Goal: Task Accomplishment & Management: Manage account settings

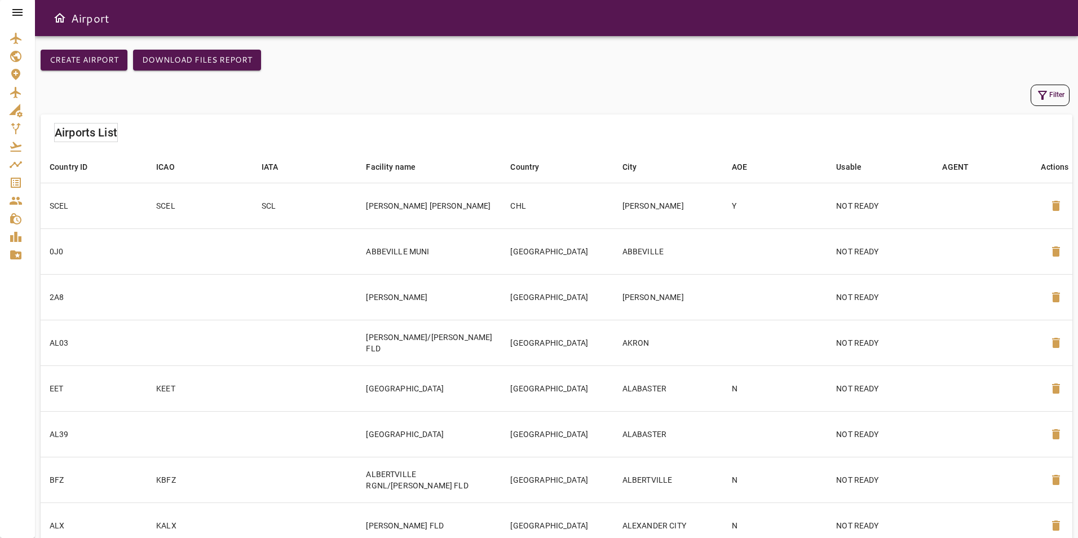
click at [15, 13] on icon at bounding box center [17, 12] width 10 height 7
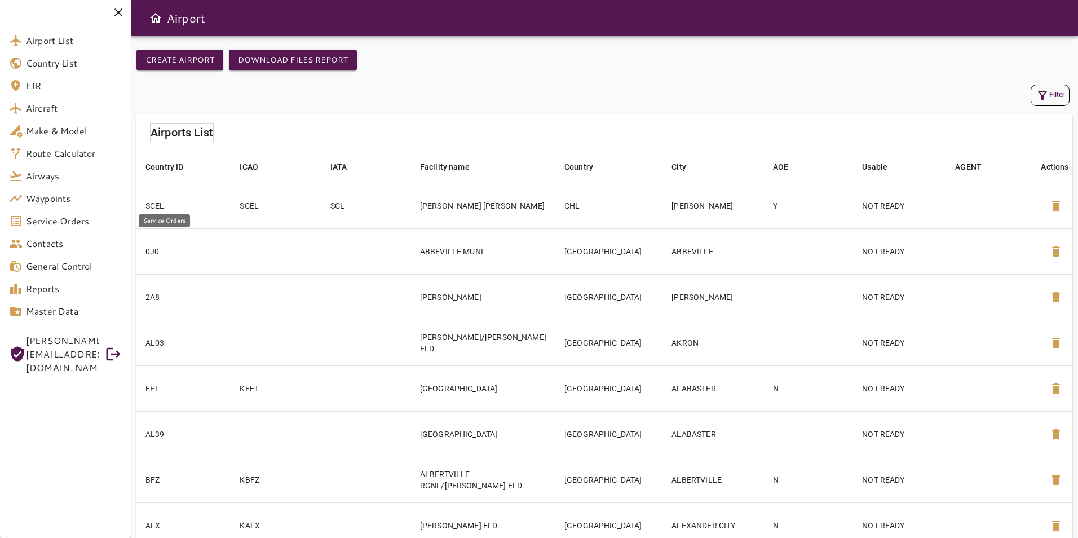
click at [88, 216] on span "Service Orders" at bounding box center [74, 221] width 96 height 14
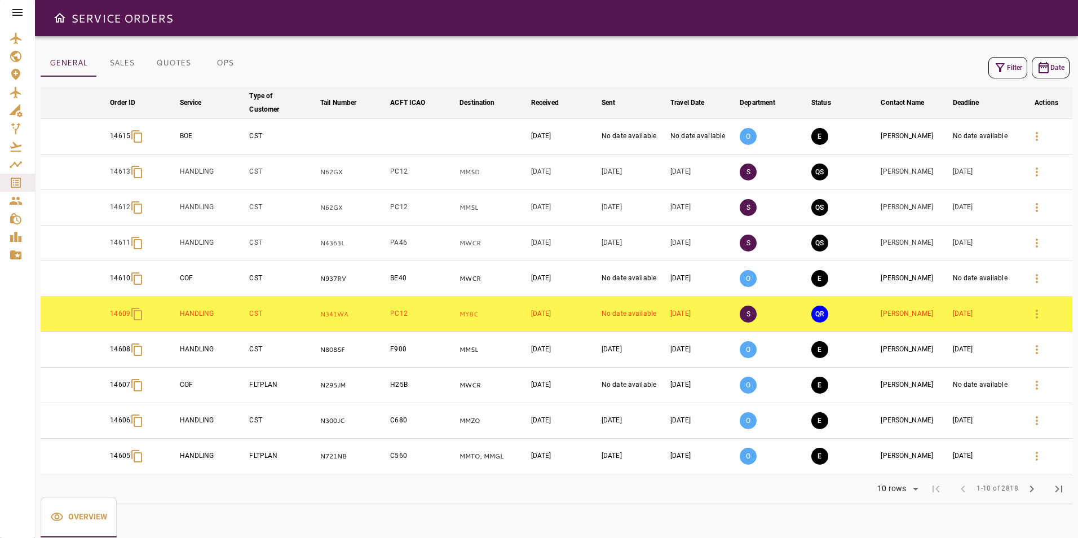
drag, startPoint x: 215, startPoint y: 57, endPoint x: 228, endPoint y: 43, distance: 19.2
click at [216, 57] on button "OPS" at bounding box center [225, 63] width 51 height 27
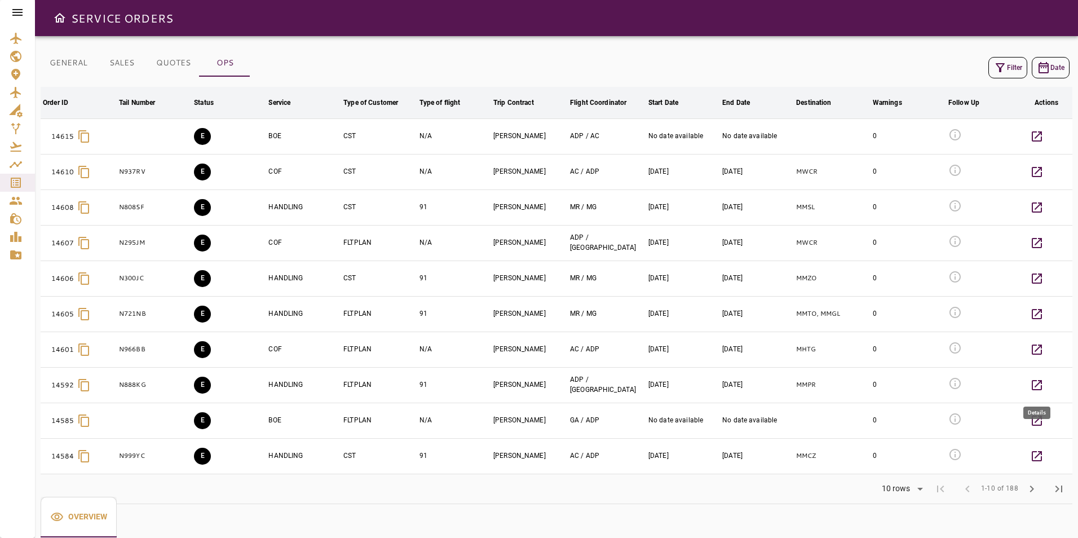
click at [1035, 381] on icon "button" at bounding box center [1037, 385] width 10 height 10
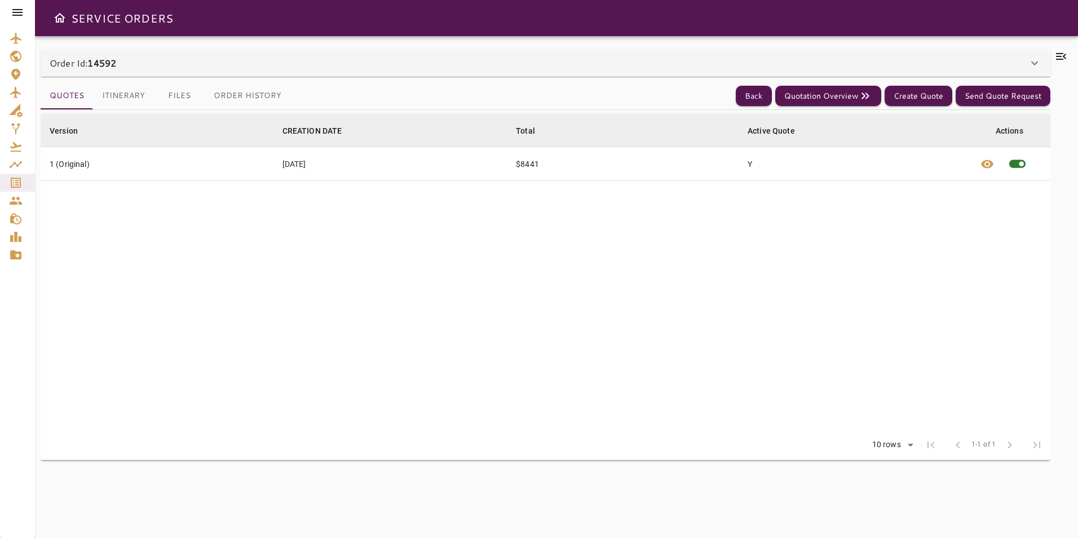
click at [1035, 59] on icon at bounding box center [1035, 63] width 14 height 14
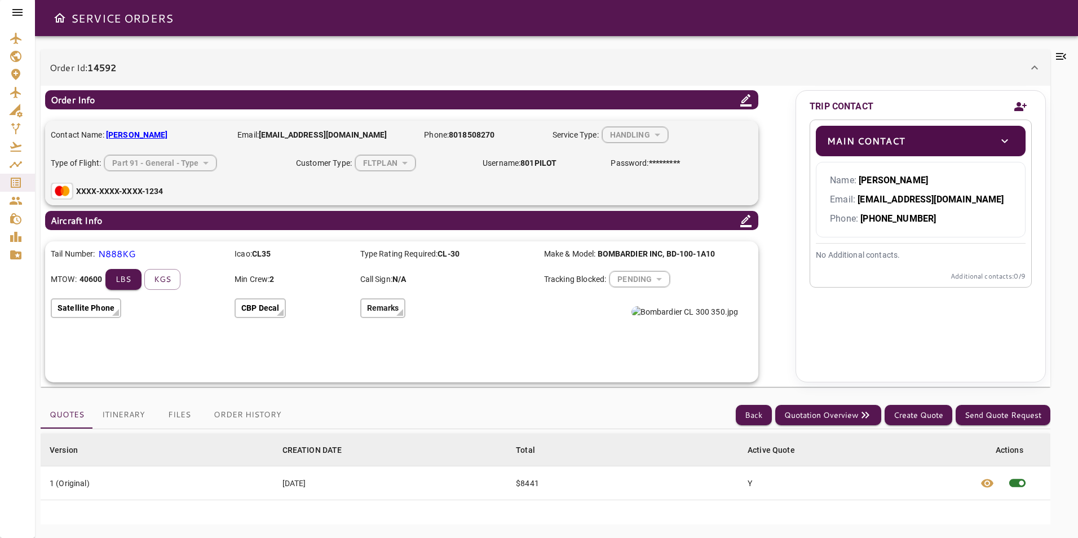
click at [671, 317] on img at bounding box center [684, 311] width 107 height 11
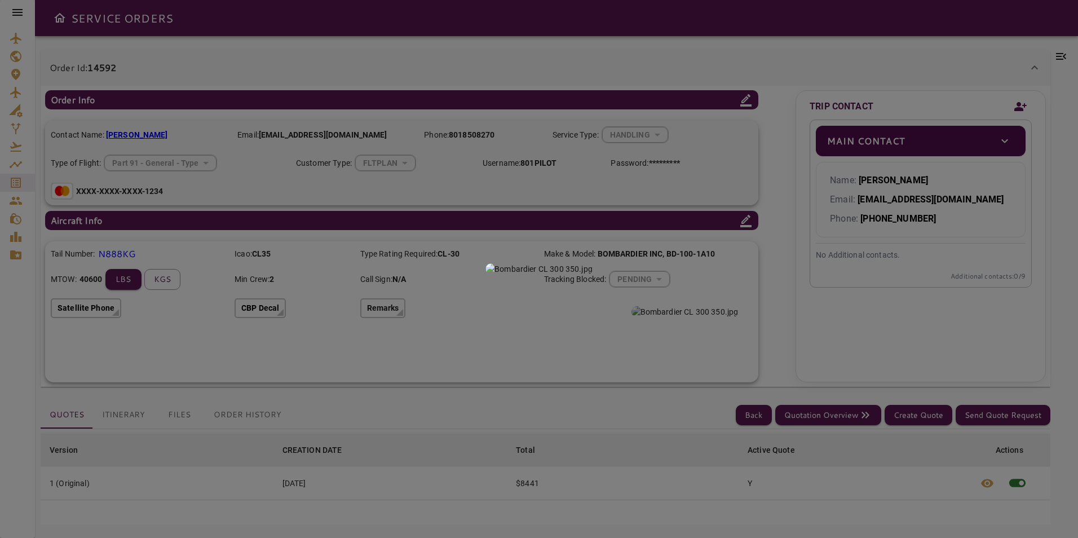
click at [598, 52] on div at bounding box center [539, 269] width 1078 height 538
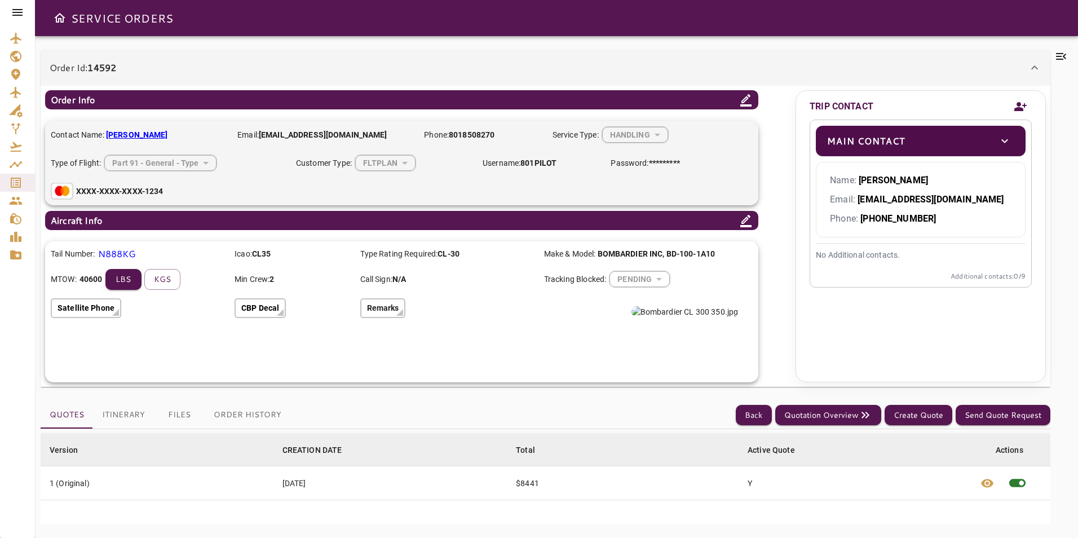
click at [684, 317] on img at bounding box center [684, 311] width 107 height 11
drag, startPoint x: 683, startPoint y: 164, endPoint x: 650, endPoint y: 163, distance: 33.3
click at [650, 163] on div "Contact Name: DUANE BARR Email: 801PILOT@GMAIL.COM Phone: 8018508270 Service Ty…" at bounding box center [401, 163] width 713 height 85
click at [650, 164] on b "*********" at bounding box center [664, 162] width 31 height 9
click at [751, 101] on icon at bounding box center [746, 100] width 14 height 14
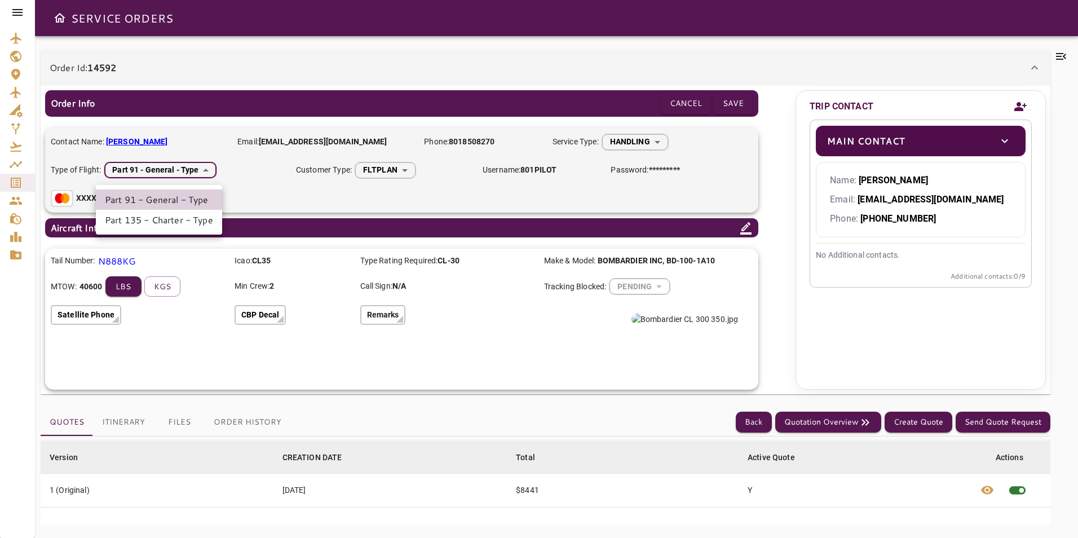
click at [207, 168] on body "SERVICE ORDERS Order Id: 14592 Order Info Cancel Save Contact Name: DUANE BARR …" at bounding box center [539, 269] width 1078 height 538
click at [193, 207] on li "Part 91 - General - Type" at bounding box center [159, 199] width 126 height 20
click at [184, 176] on body "SERVICE ORDERS Order Id: 14592 Order Info Cancel Save Contact Name: DUANE BARR …" at bounding box center [539, 269] width 1078 height 538
click at [188, 217] on li "Part 135 - Charter - Type" at bounding box center [159, 220] width 126 height 20
click at [739, 99] on button "Save" at bounding box center [733, 103] width 39 height 21
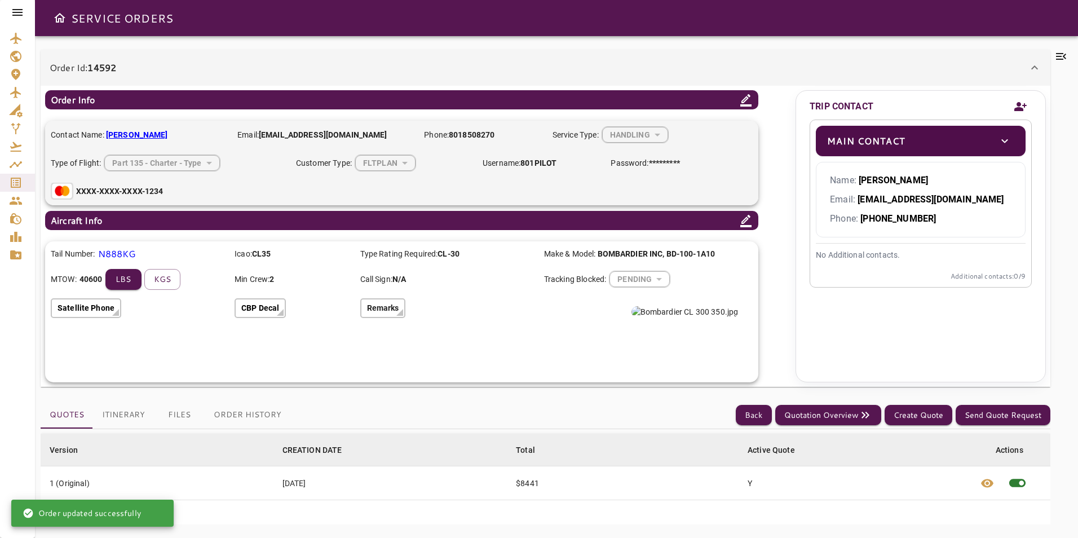
click at [739, 98] on icon at bounding box center [746, 100] width 14 height 14
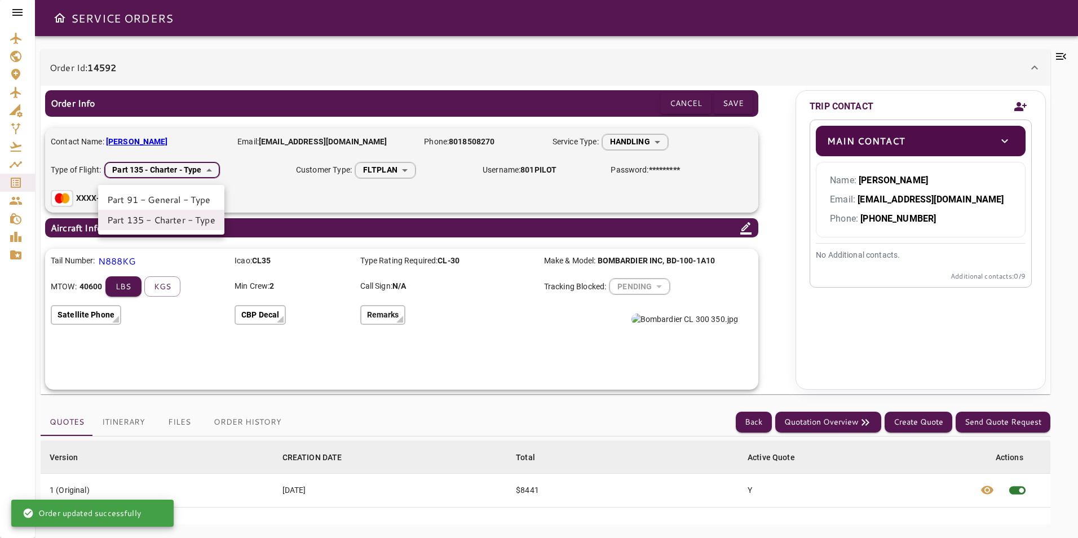
click at [175, 166] on body "SERVICE ORDERS Order Id: 14592 Order Info Cancel Save Contact Name: DUANE BARR …" at bounding box center [539, 269] width 1078 height 538
click at [168, 206] on li "Part 91 - General - Type" at bounding box center [161, 199] width 126 height 20
type input "*******"
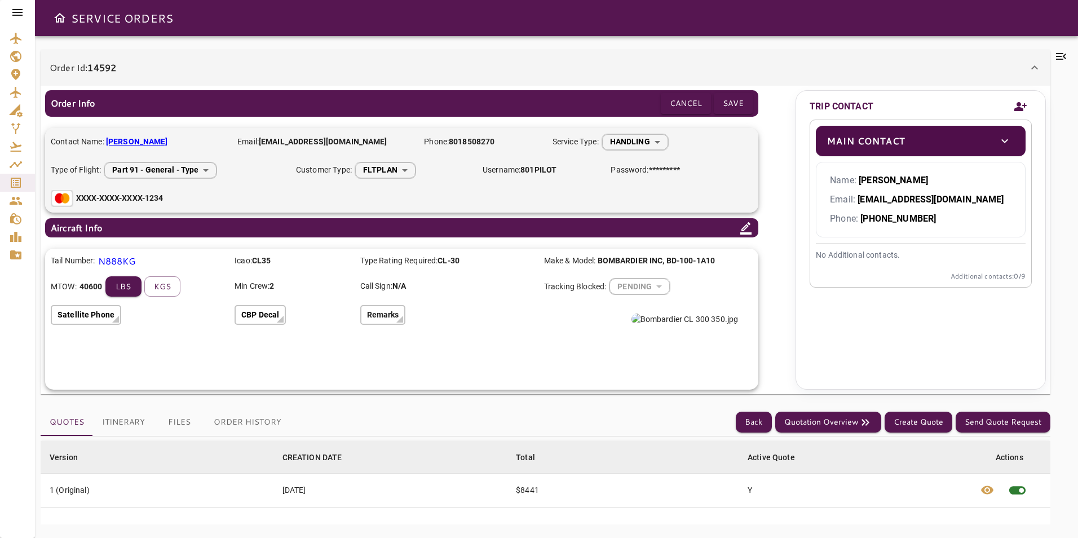
click at [287, 202] on div "Contact Name: DUANE BARR Email: 801PILOT@GMAIL.COM Phone: 8018508270 Service Ty…" at bounding box center [401, 170] width 713 height 85
click at [741, 104] on button "Save" at bounding box center [733, 103] width 39 height 21
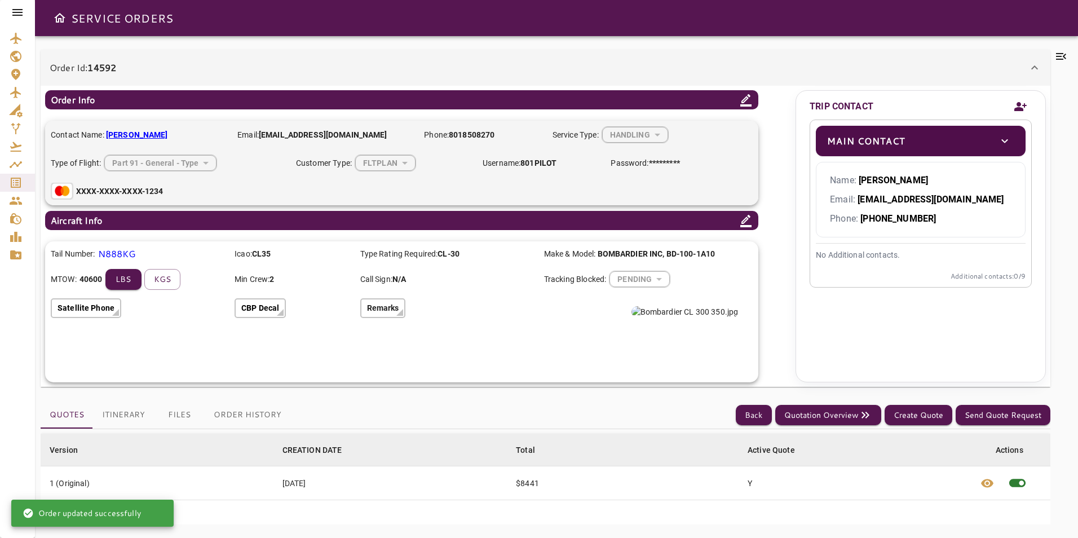
click at [154, 191] on b "XXXX-XXXX-XXXX-1234" at bounding box center [119, 191] width 87 height 9
click at [158, 187] on b "XXXX-XXXX-XXXX-1234" at bounding box center [119, 191] width 87 height 9
click at [153, 194] on b "XXXX-XXXX-XXXX-1234" at bounding box center [119, 191] width 87 height 9
click at [123, 421] on button "Itinerary" at bounding box center [123, 414] width 61 height 27
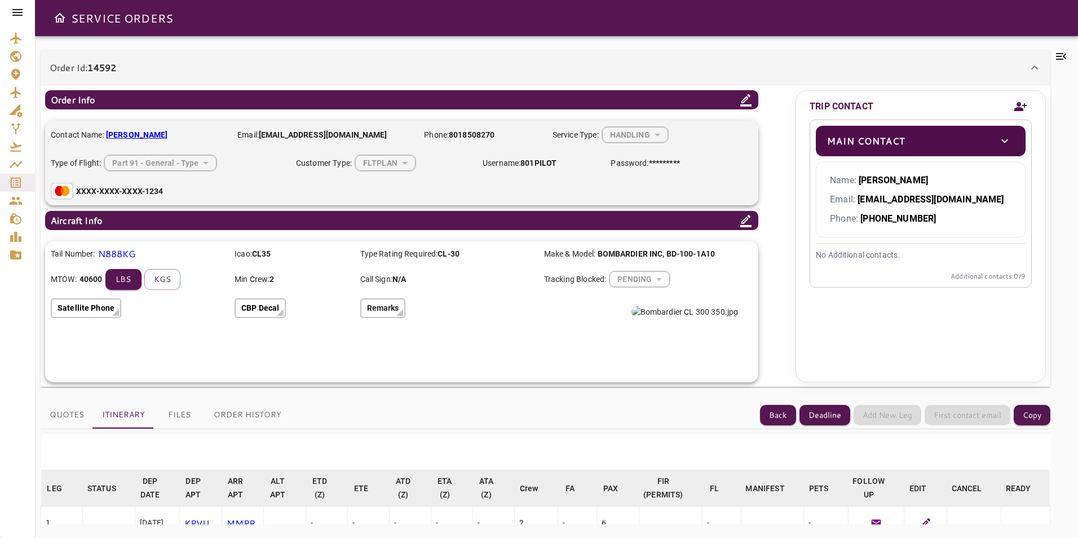
click at [918, 517] on icon at bounding box center [925, 523] width 14 height 14
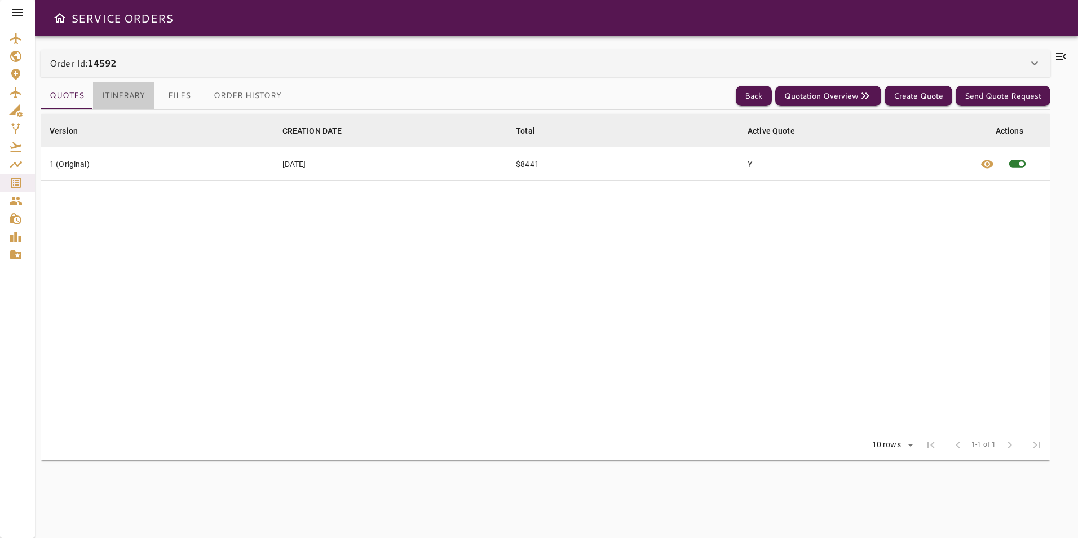
click at [107, 97] on button "Itinerary" at bounding box center [123, 95] width 61 height 27
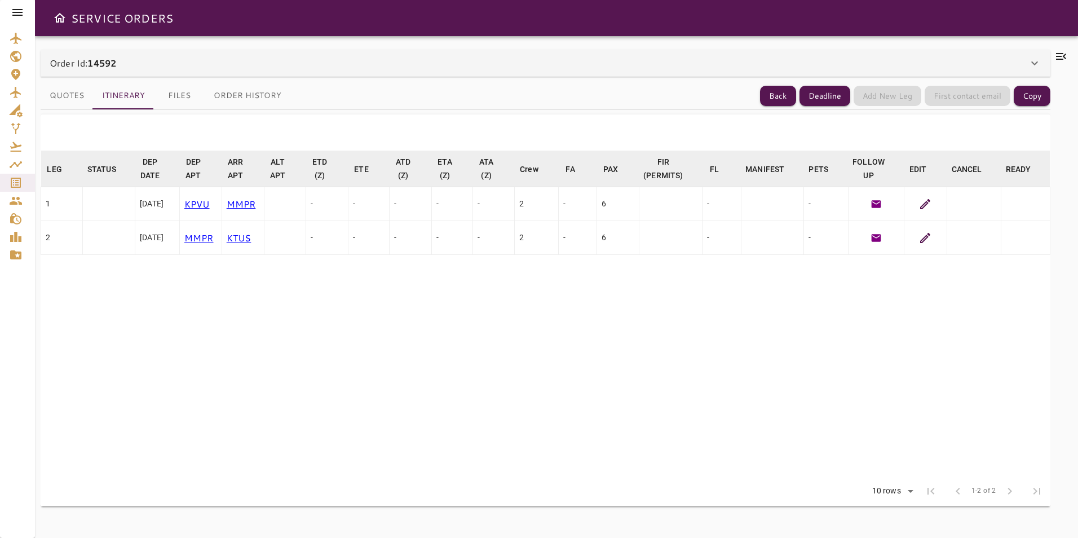
click at [930, 206] on icon at bounding box center [925, 204] width 14 height 14
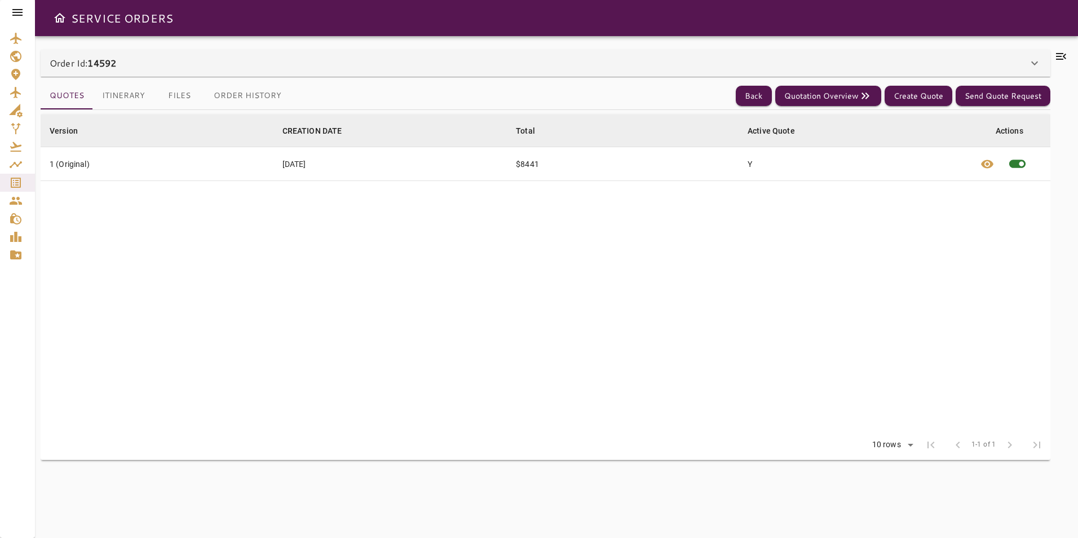
click at [141, 91] on button "Itinerary" at bounding box center [123, 95] width 61 height 27
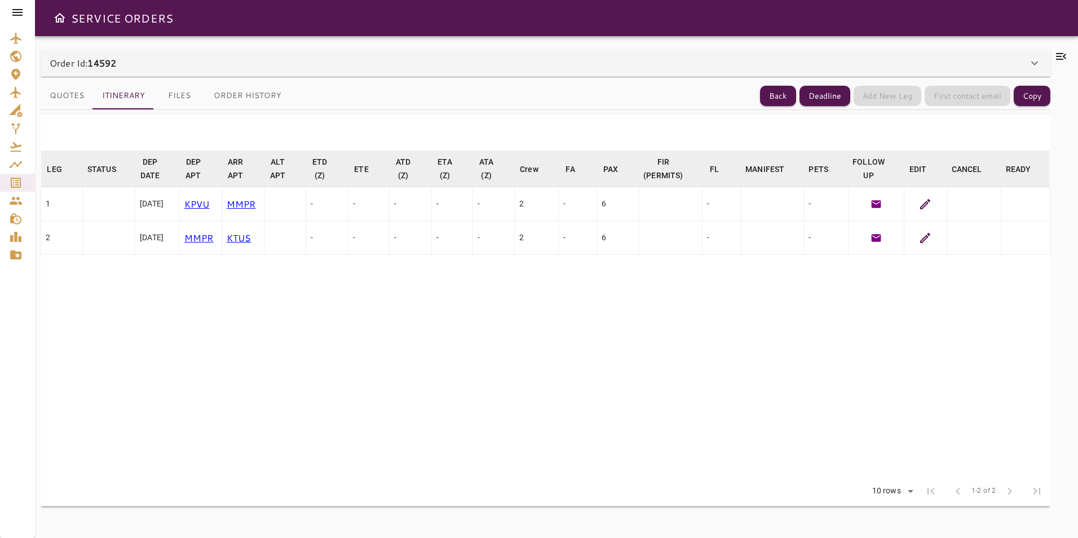
click at [927, 242] on icon at bounding box center [925, 238] width 14 height 14
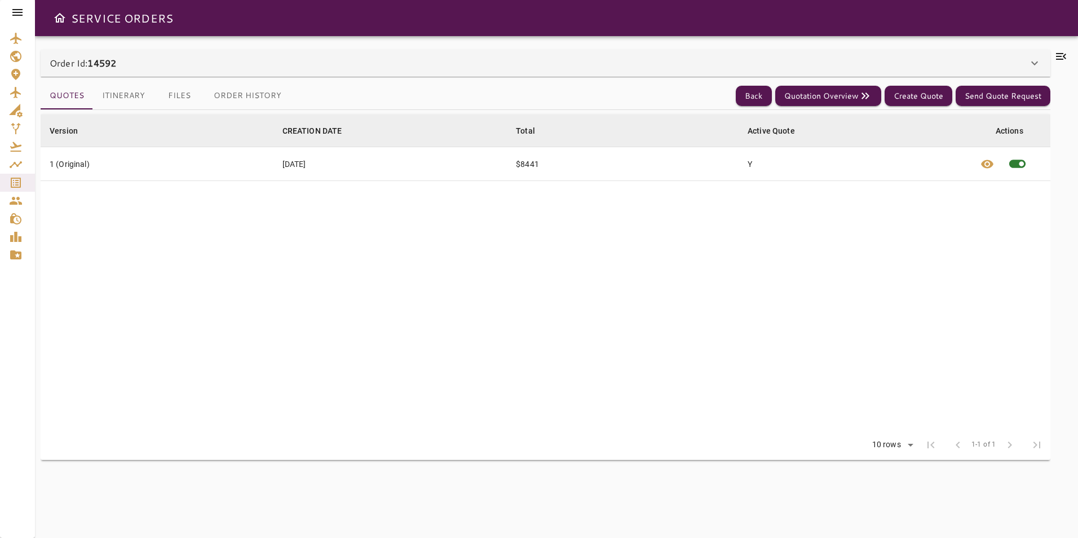
click at [170, 95] on button "Files" at bounding box center [179, 95] width 51 height 27
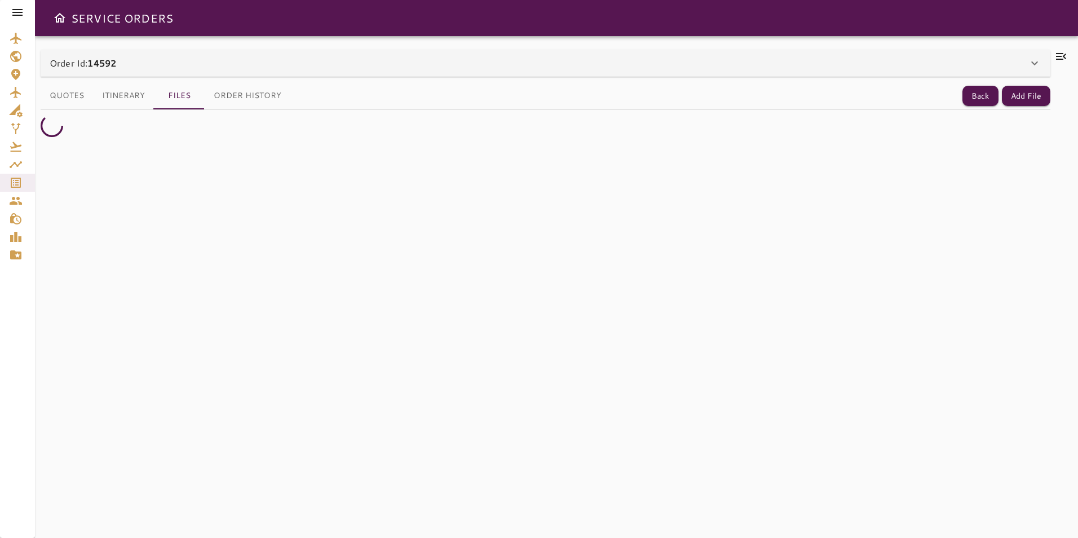
click at [116, 98] on button "Itinerary" at bounding box center [123, 95] width 61 height 27
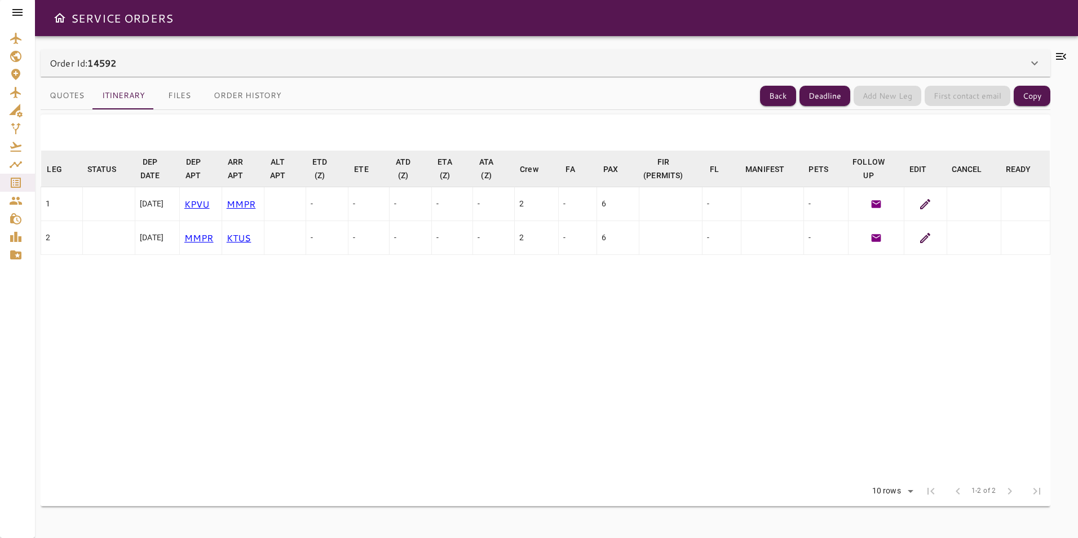
click at [932, 201] on icon at bounding box center [925, 204] width 14 height 14
